Goal: Information Seeking & Learning: Check status

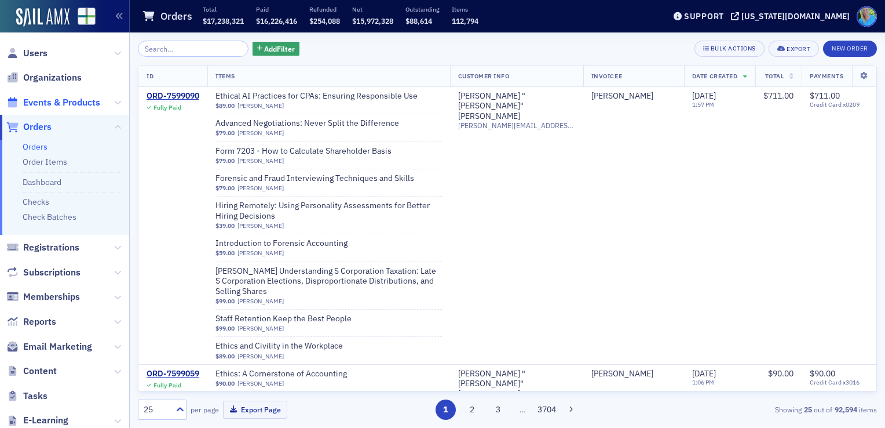
click at [87, 101] on span "Events & Products" at bounding box center [61, 102] width 77 height 13
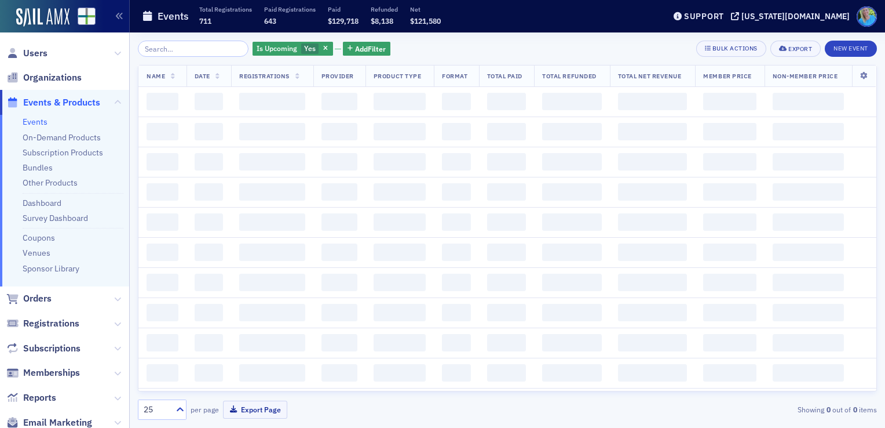
click at [184, 50] on input "search" at bounding box center [193, 49] width 111 height 16
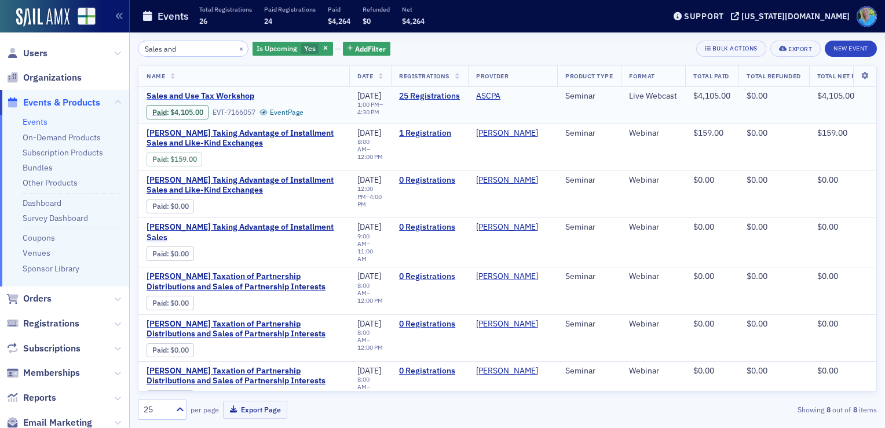
type input "Sales and"
click at [236, 96] on span "Sales and Use Tax Workshop" at bounding box center [244, 96] width 195 height 10
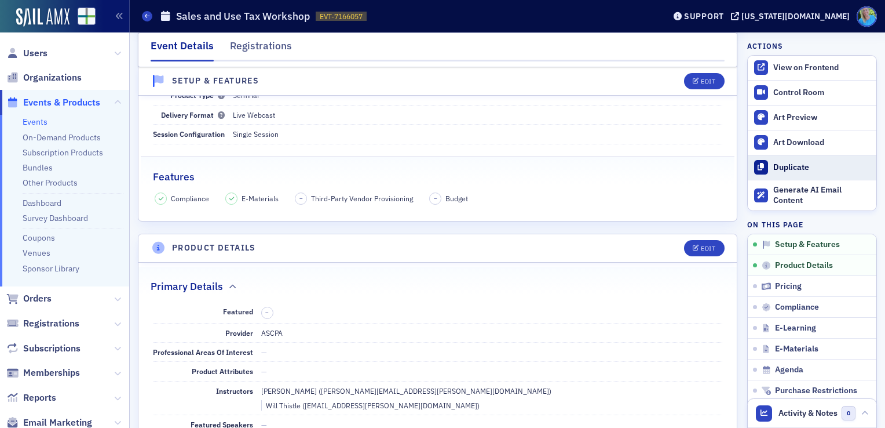
scroll to position [174, 0]
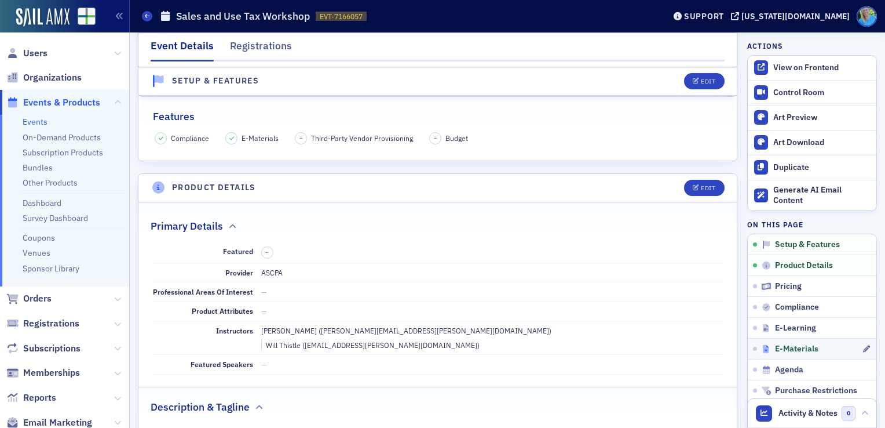
click at [788, 346] on span "E-Materials" at bounding box center [796, 349] width 43 height 10
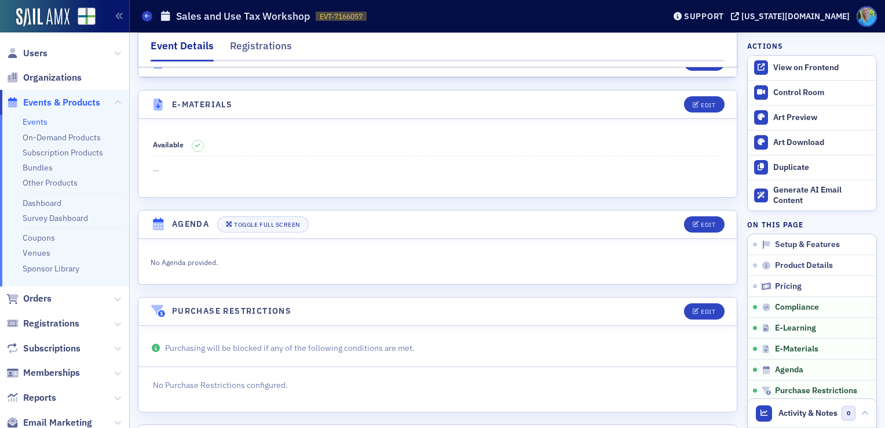
scroll to position [1622, 0]
click at [714, 94] on button "Edit" at bounding box center [704, 102] width 40 height 16
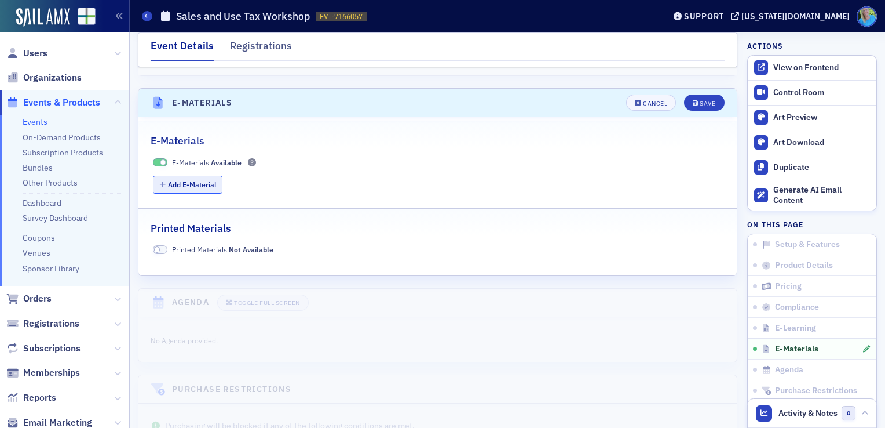
click at [197, 176] on button "Add E-Material" at bounding box center [188, 185] width 70 height 18
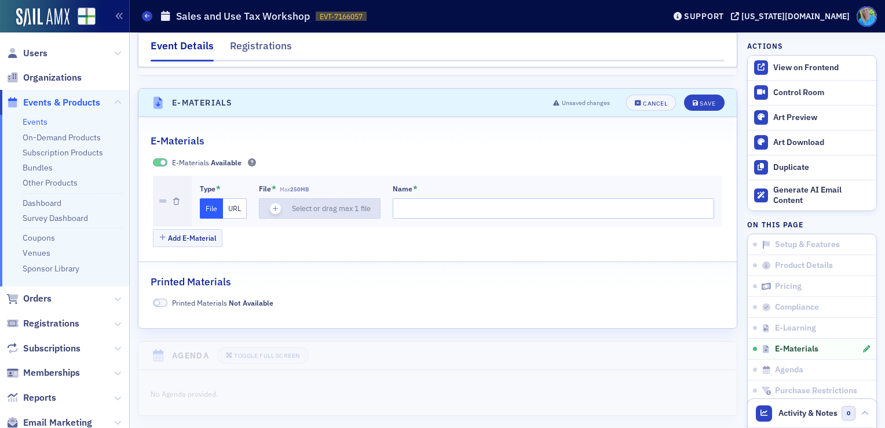
click at [274, 203] on icon "button" at bounding box center [276, 208] width 10 height 10
type input "ASCPA - Alabama Sales and Use Tax for CPAS PowerPoint August 26 2025, 4927-6664…"
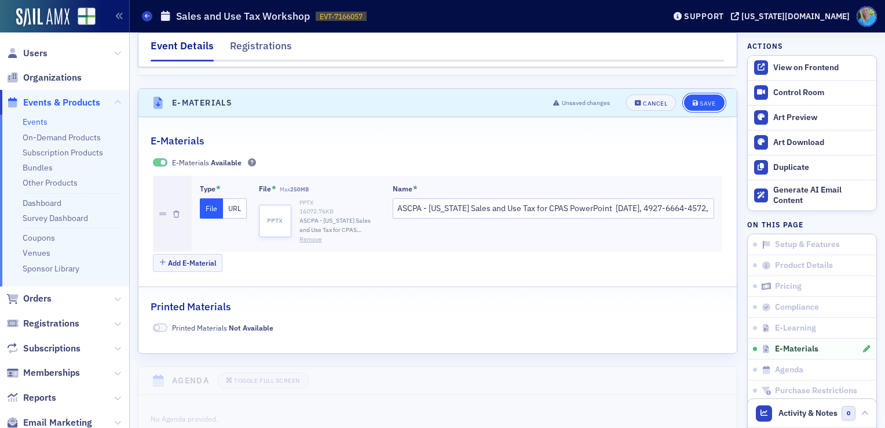
click at [684, 94] on button "Save" at bounding box center [704, 102] width 40 height 16
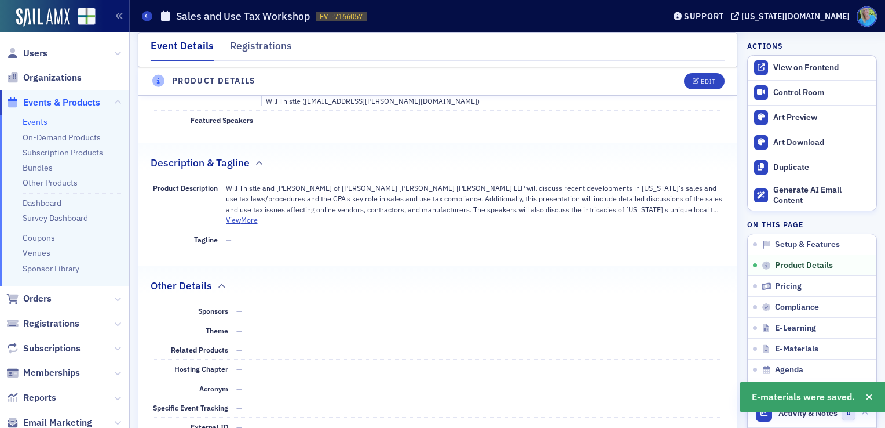
scroll to position [406, 0]
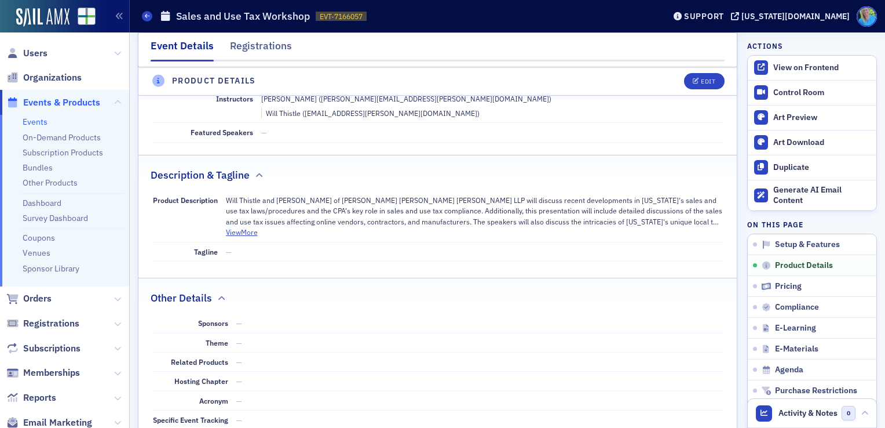
click at [78, 104] on span "Events & Products" at bounding box center [61, 102] width 77 height 13
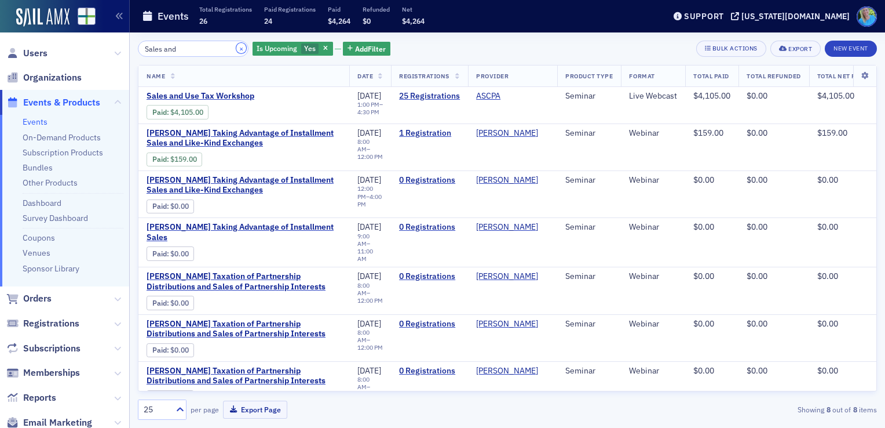
click at [236, 50] on button "×" at bounding box center [241, 48] width 10 height 10
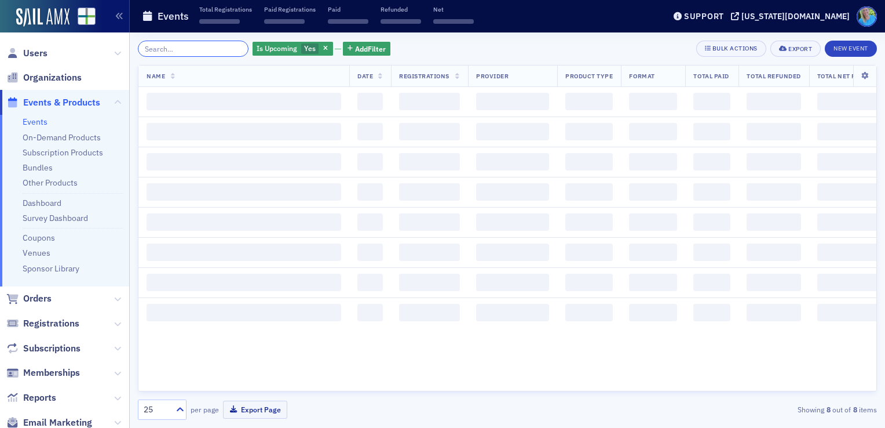
click at [211, 52] on input "search" at bounding box center [193, 49] width 111 height 16
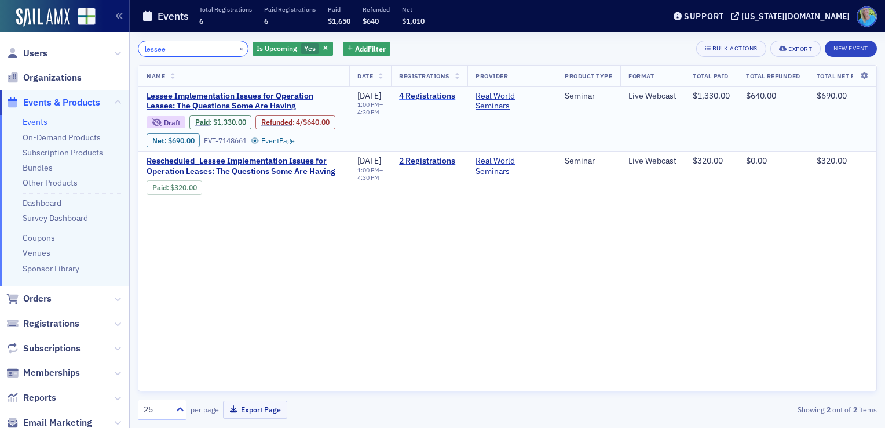
type input "lessee"
click at [445, 95] on link "4 Registrations" at bounding box center [429, 96] width 60 height 10
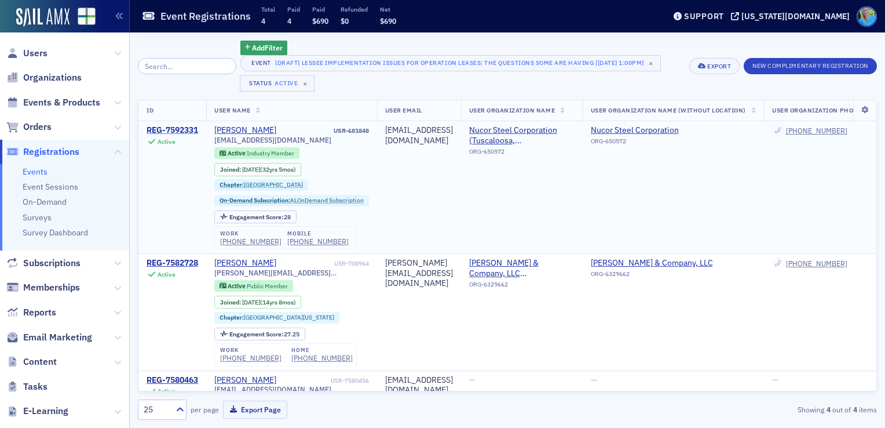
click at [187, 129] on div "REG-7592331" at bounding box center [173, 130] width 52 height 10
click at [79, 98] on span "Events & Products" at bounding box center [61, 102] width 77 height 13
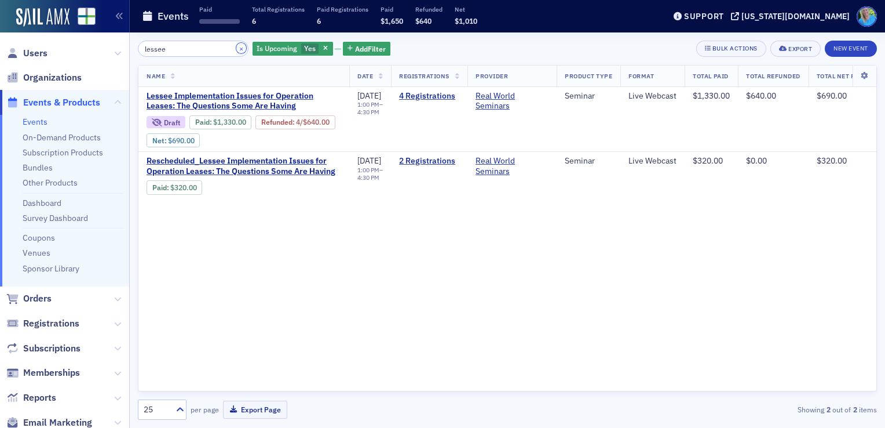
click at [236, 48] on button "×" at bounding box center [241, 48] width 10 height 10
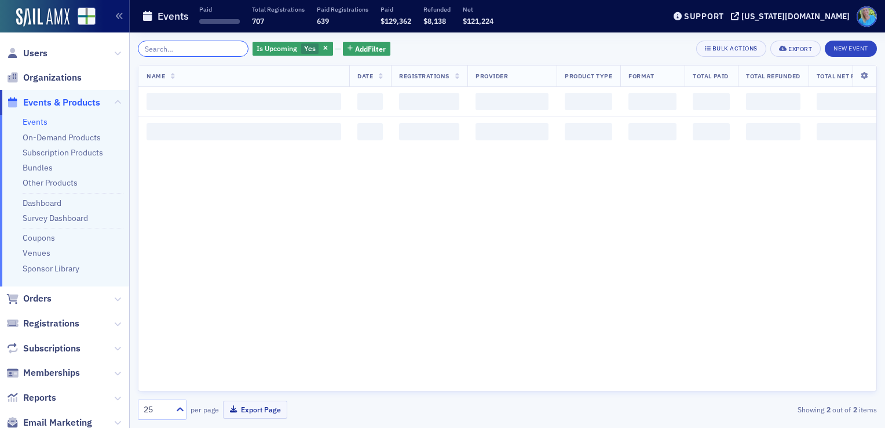
click at [227, 48] on input "search" at bounding box center [193, 49] width 111 height 16
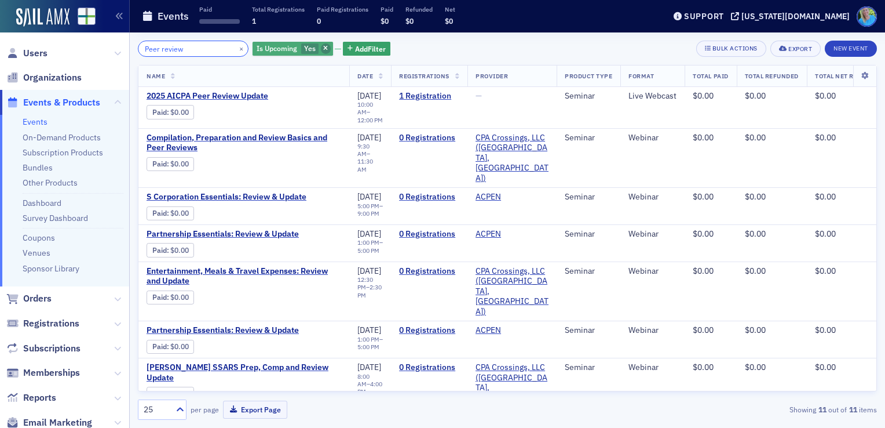
type input "Peer review"
click at [321, 50] on span "button" at bounding box center [326, 48] width 10 height 10
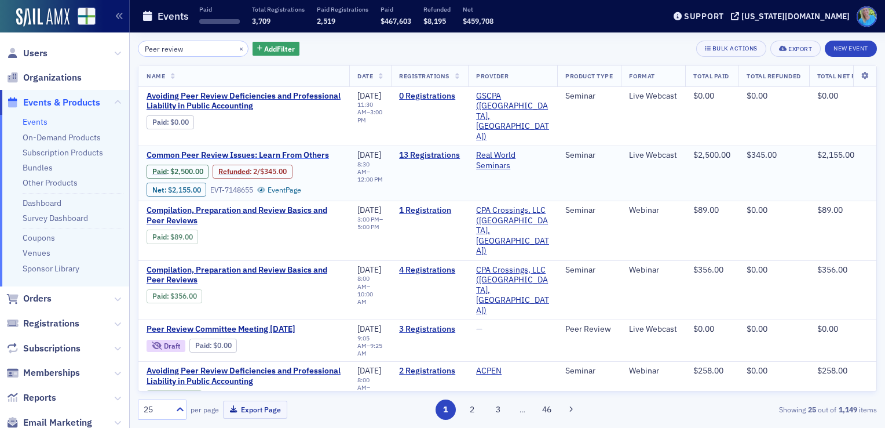
click at [267, 150] on span "Common Peer Review Issues: Learn From Others" at bounding box center [244, 155] width 195 height 10
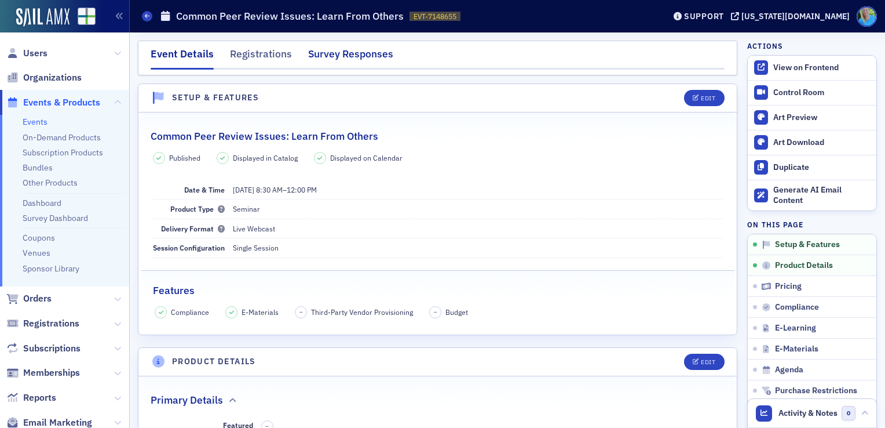
click at [331, 51] on div "Survey Responses" at bounding box center [350, 56] width 85 height 21
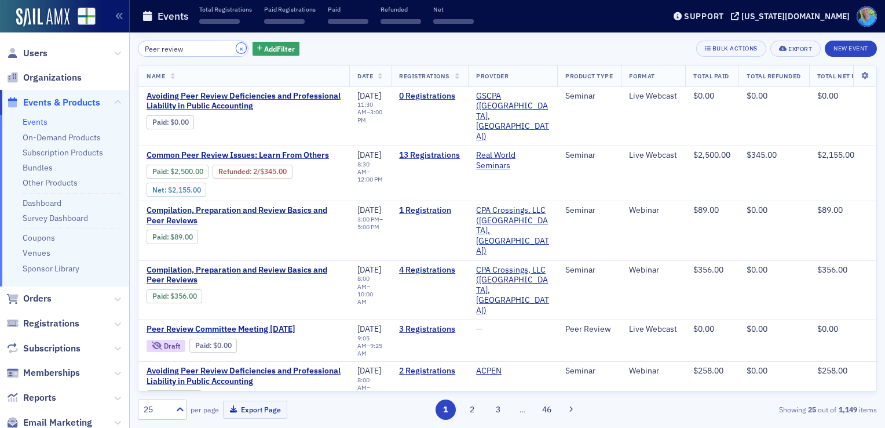
click at [236, 49] on button "×" at bounding box center [241, 48] width 10 height 10
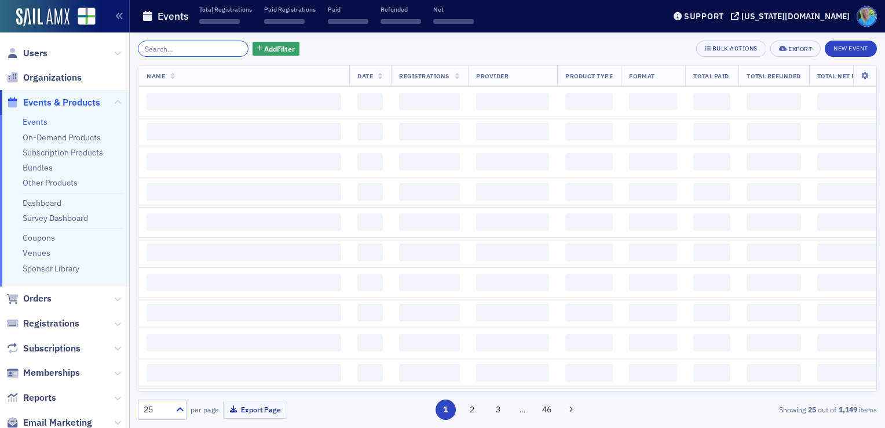
click at [226, 48] on input "search" at bounding box center [193, 49] width 111 height 16
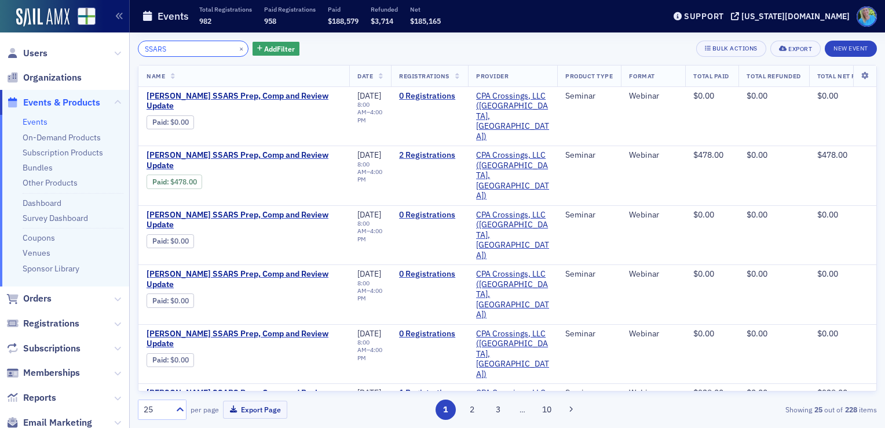
click at [145, 45] on input "SSARS" at bounding box center [193, 49] width 111 height 16
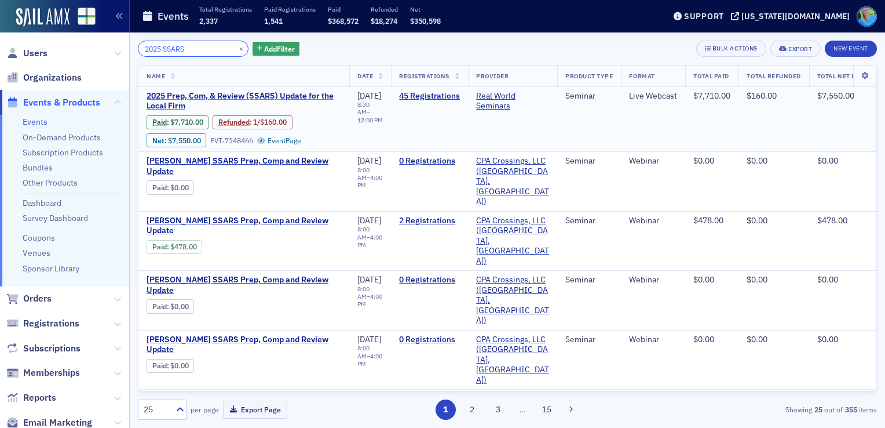
type input "2025 SSARS"
click at [308, 100] on span "2025 Prep, Com, & Review (SSARS) Update for the Local Firm" at bounding box center [244, 101] width 195 height 20
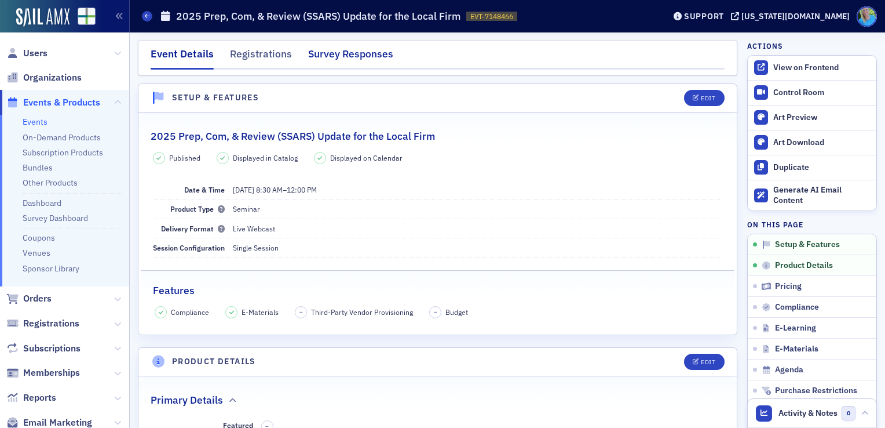
click at [333, 59] on div "Survey Responses" at bounding box center [350, 56] width 85 height 21
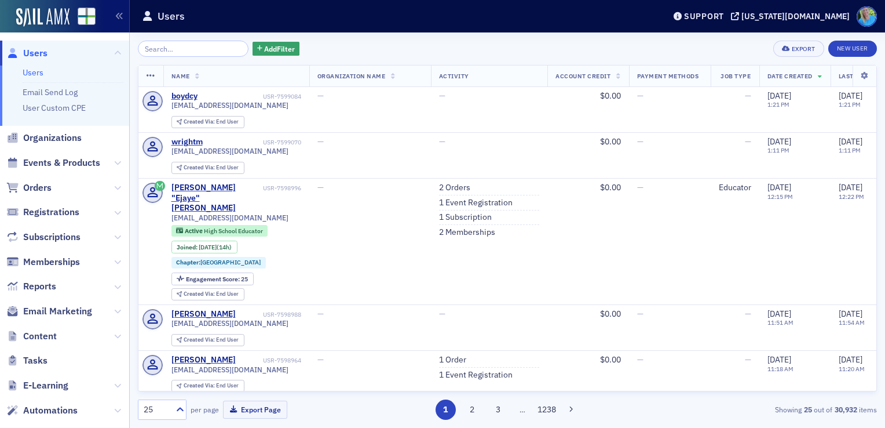
click at [40, 170] on span "Events & Products" at bounding box center [64, 163] width 129 height 25
click at [40, 162] on span "Events & Products" at bounding box center [61, 162] width 77 height 13
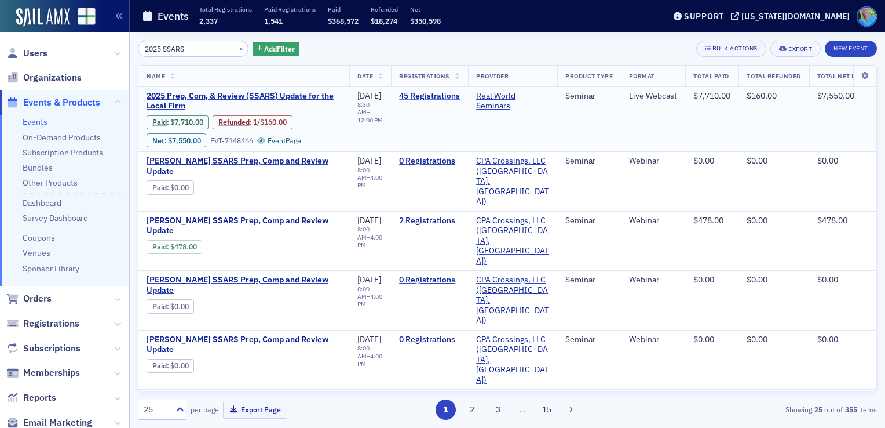
click at [448, 95] on link "45 Registrations" at bounding box center [429, 96] width 61 height 10
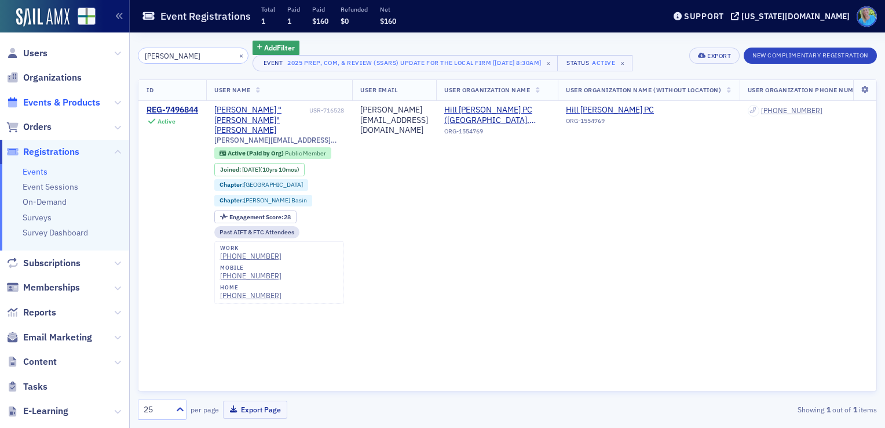
type input "Martin"
click at [60, 105] on span "Events & Products" at bounding box center [61, 102] width 77 height 13
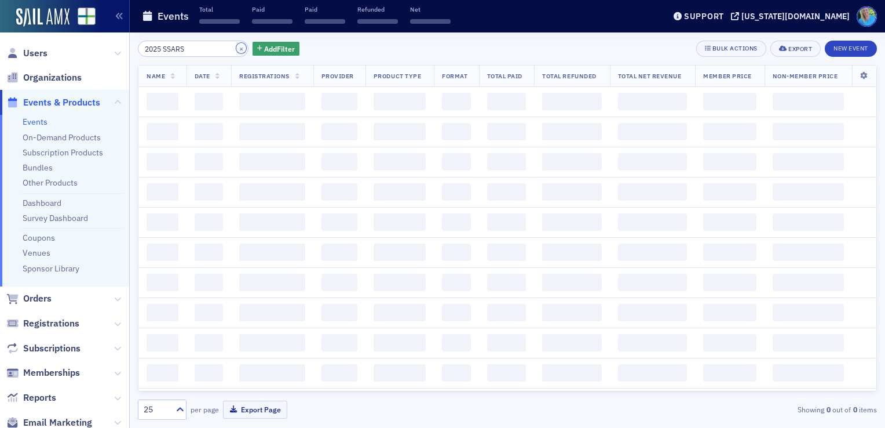
click at [236, 48] on button "×" at bounding box center [241, 48] width 10 height 10
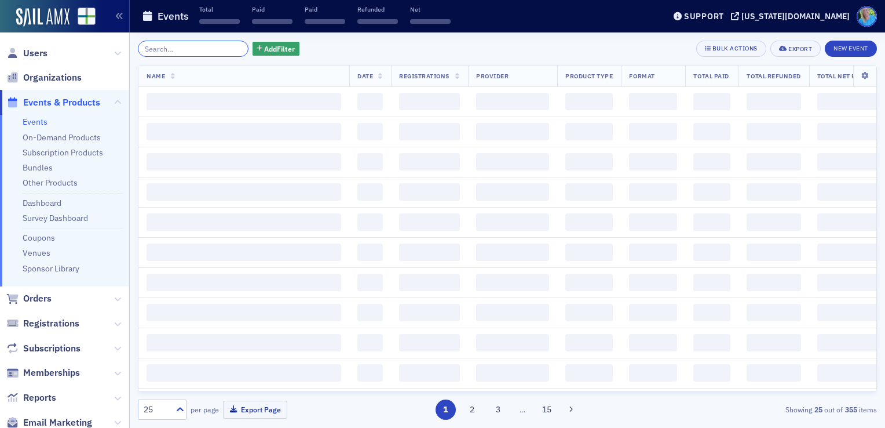
click at [225, 48] on input "search" at bounding box center [193, 49] width 111 height 16
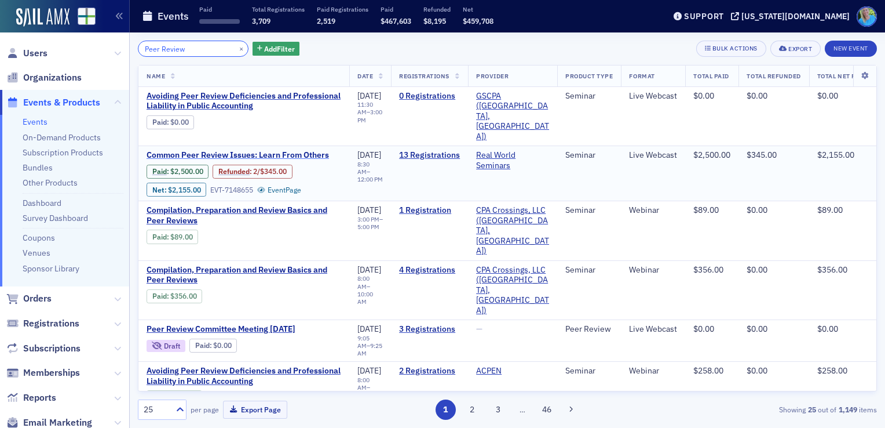
type input "Peer Review"
click at [245, 150] on span "Common Peer Review Issues: Learn From Others" at bounding box center [244, 155] width 195 height 10
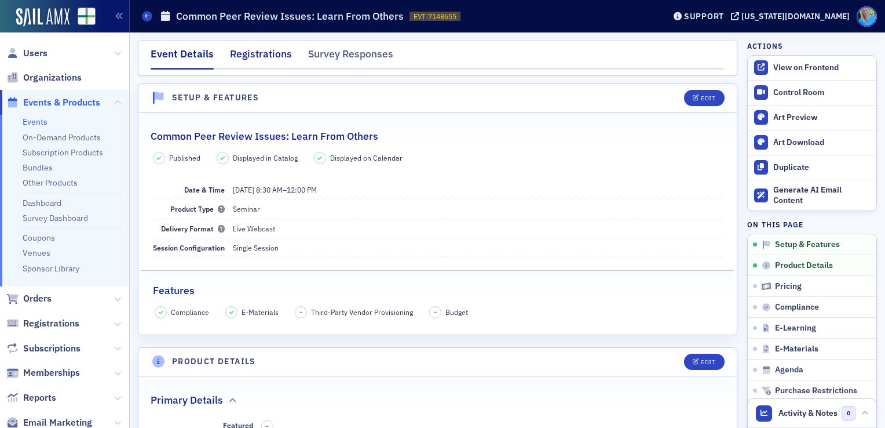
click at [238, 62] on div "Registrations" at bounding box center [261, 56] width 62 height 21
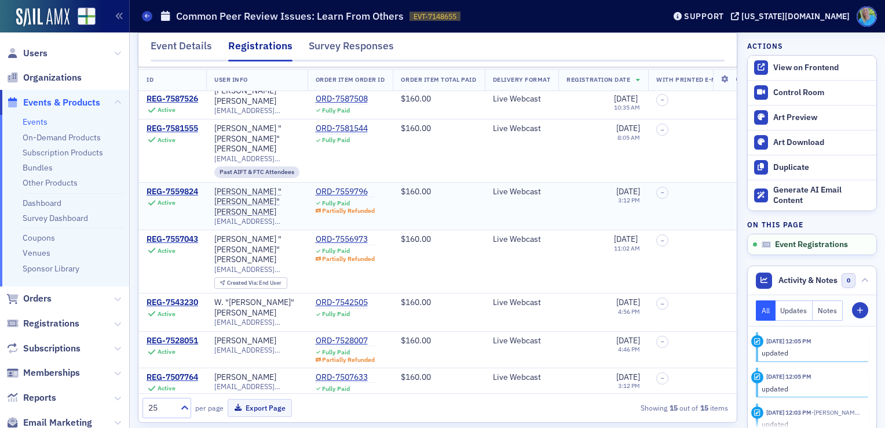
scroll to position [80, 0]
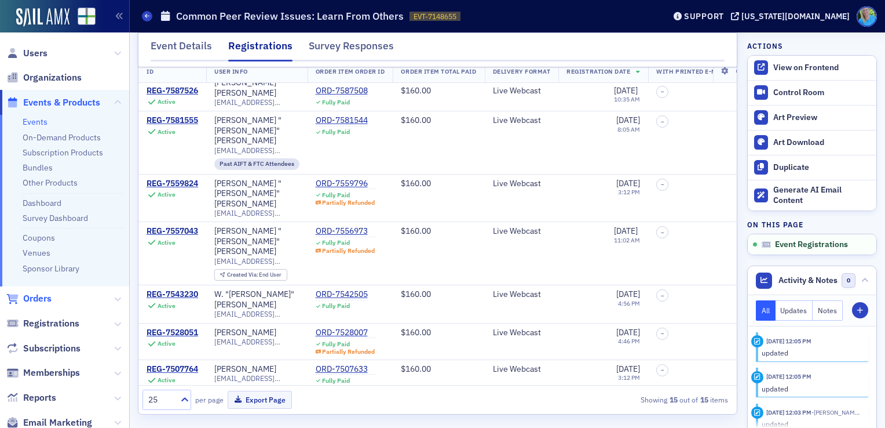
click at [48, 298] on span "Orders" at bounding box center [37, 298] width 28 height 13
